Goal: Find specific page/section: Find specific page/section

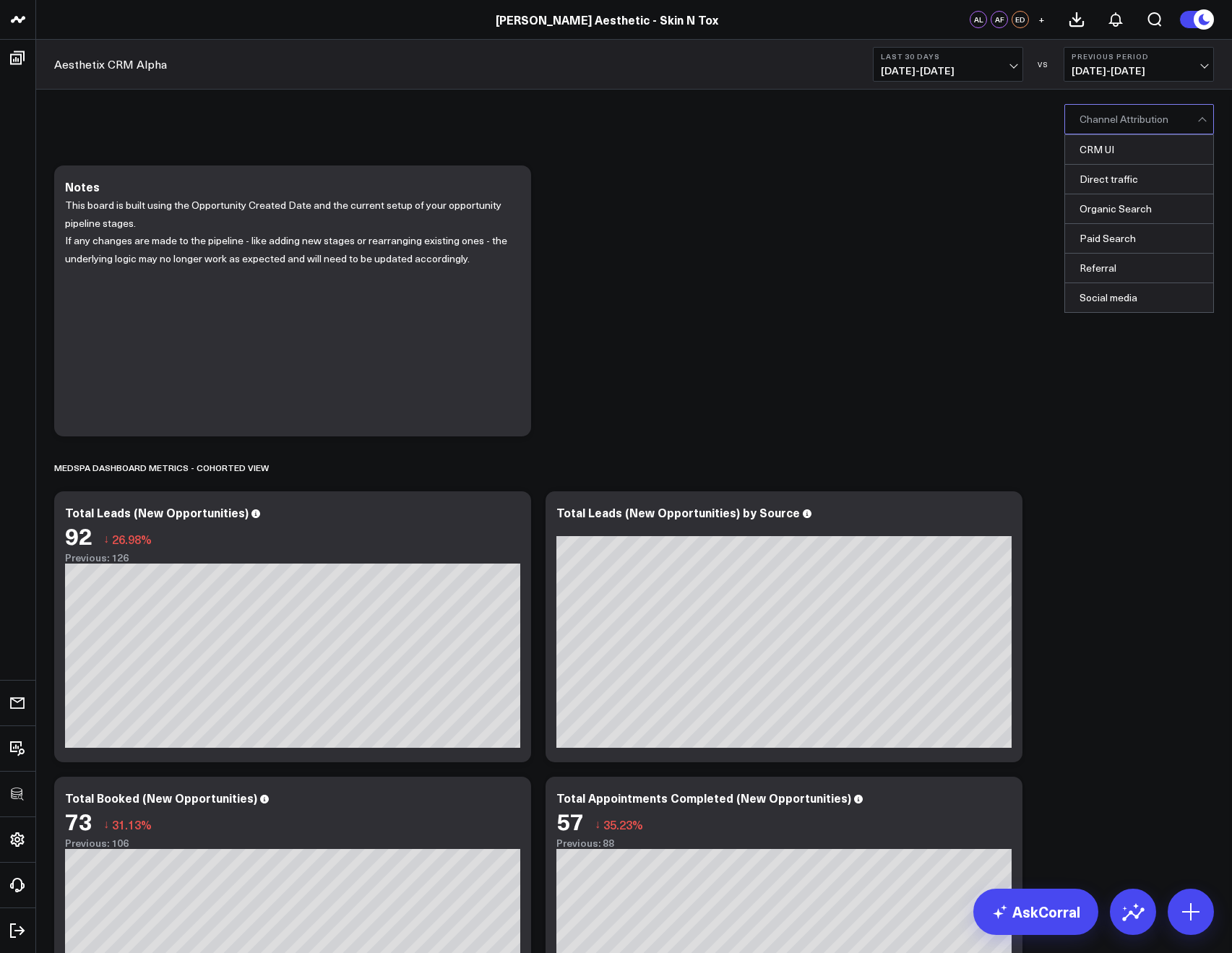
click at [1082, 113] on div at bounding box center [1138, 119] width 118 height 28
click at [996, 138] on div "CRM UI, 1 of 6. 6 results available. Use Up and Down to choose options, press E…" at bounding box center [634, 118] width 1196 height 58
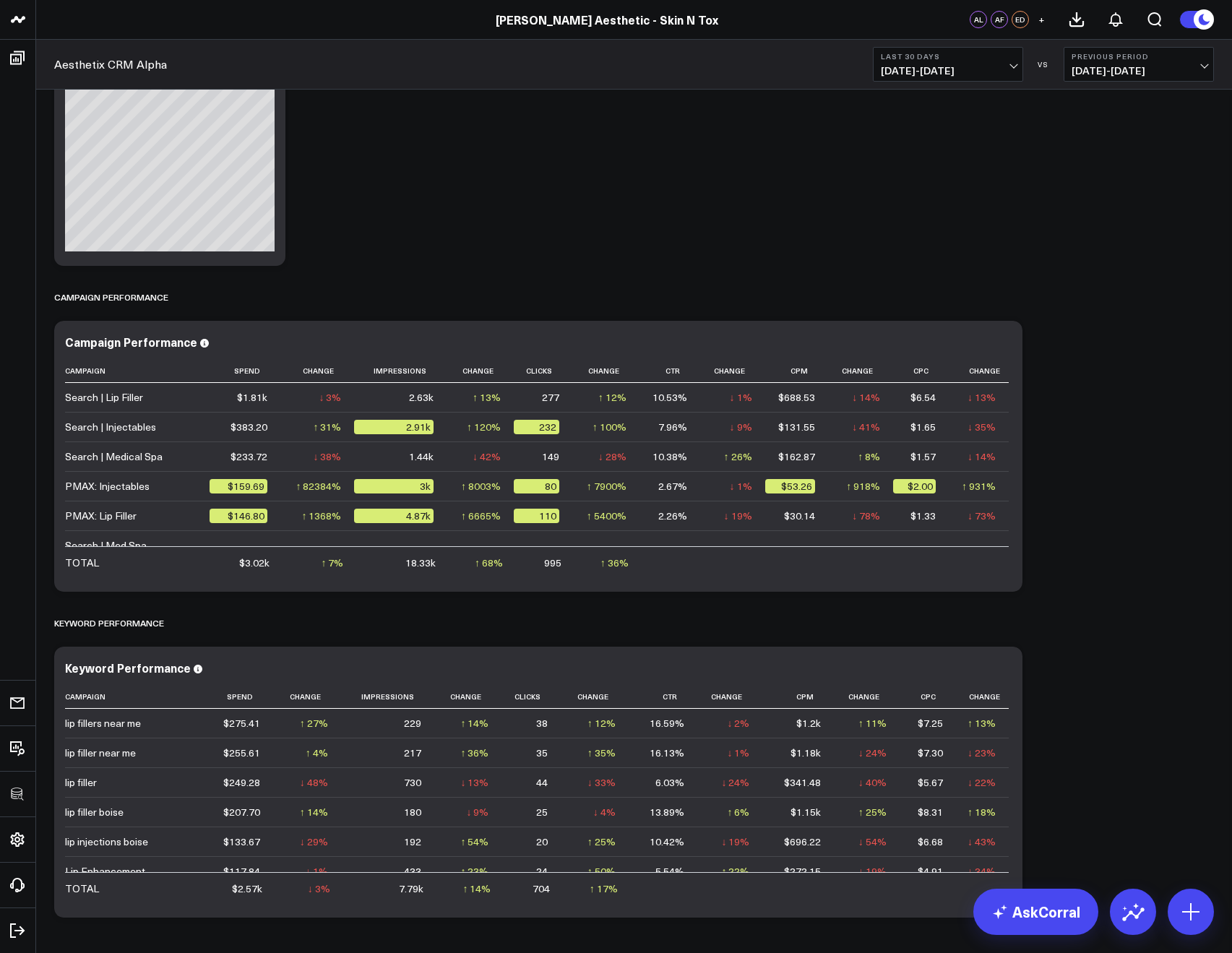
scroll to position [2673, 0]
